Goal: Transaction & Acquisition: Book appointment/travel/reservation

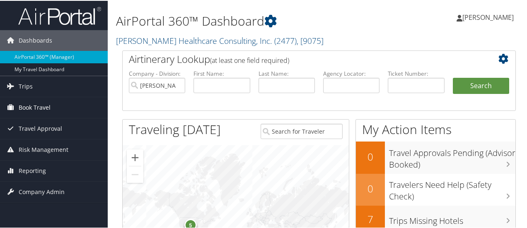
click at [41, 110] on span "Book Travel" at bounding box center [35, 107] width 32 height 21
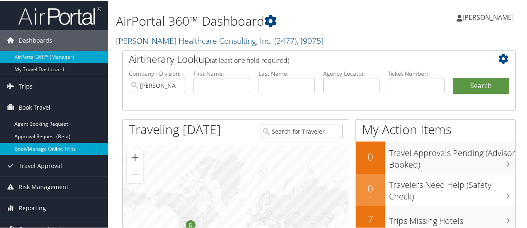
click at [51, 150] on link "Book/Manage Online Trips" at bounding box center [54, 148] width 108 height 12
